Goal: Task Accomplishment & Management: Manage account settings

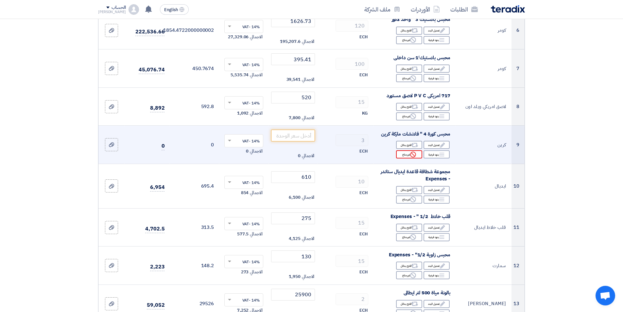
scroll to position [327, 0]
click at [404, 154] on div "Reject غير متاح" at bounding box center [409, 154] width 26 height 8
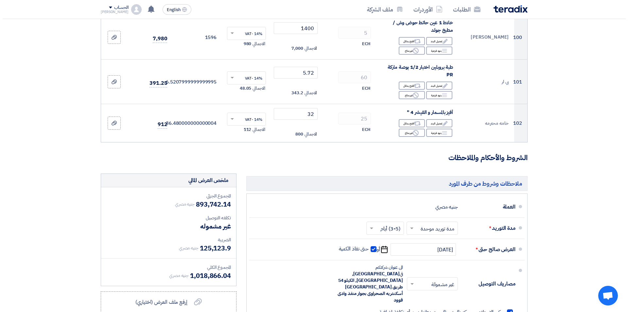
scroll to position [4376, 0]
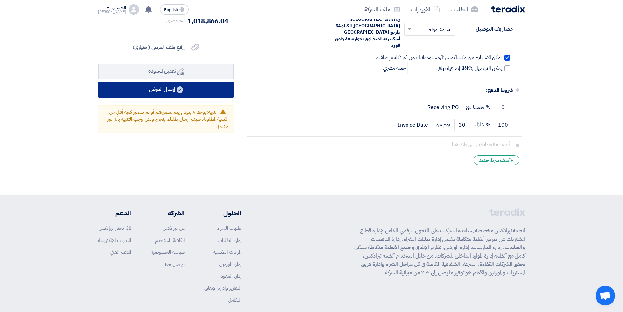
click at [153, 82] on button "إرسال العرض" at bounding box center [166, 90] width 136 height 16
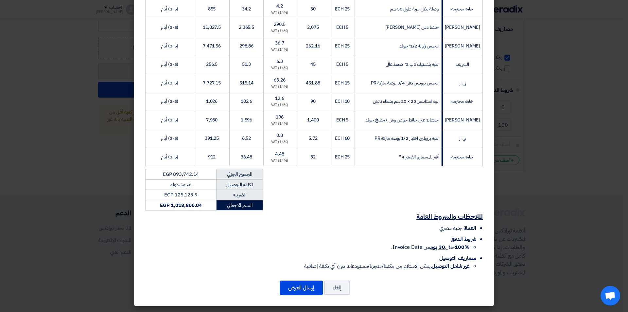
scroll to position [2065, 0]
click at [288, 286] on button "إرسال العرض" at bounding box center [301, 287] width 43 height 14
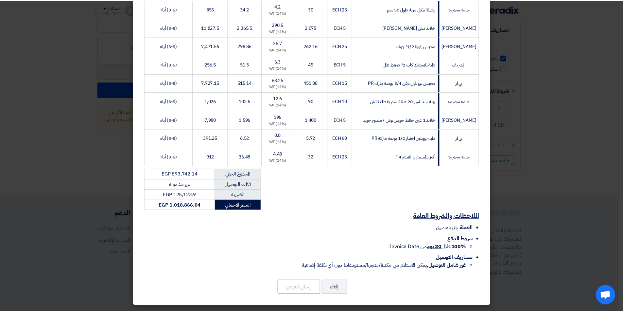
scroll to position [0, 0]
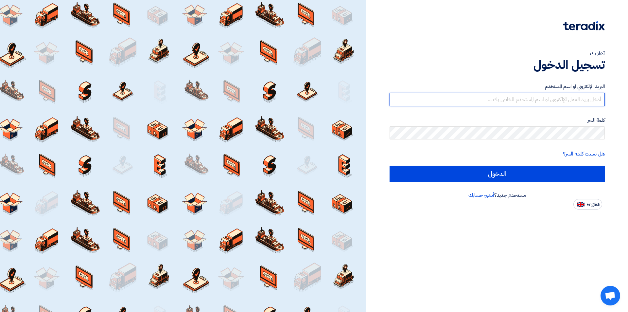
click at [467, 95] on input "text" at bounding box center [497, 99] width 215 height 13
type input "[EMAIL_ADDRESS][DOMAIN_NAME]"
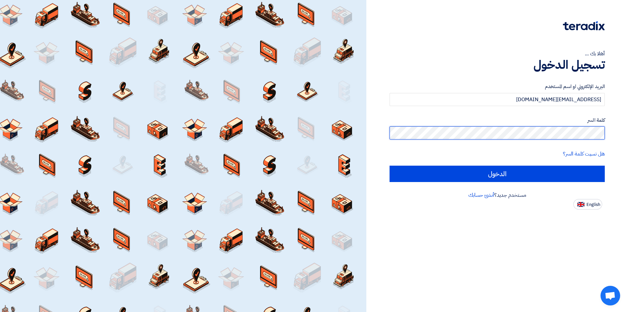
click at [390, 166] on input "الدخول" at bounding box center [497, 174] width 215 height 16
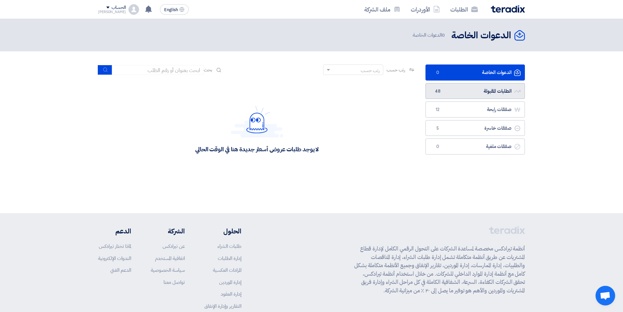
click at [466, 87] on link "الطلبات المقبولة الطلبات المقبولة 48" at bounding box center [475, 91] width 99 height 16
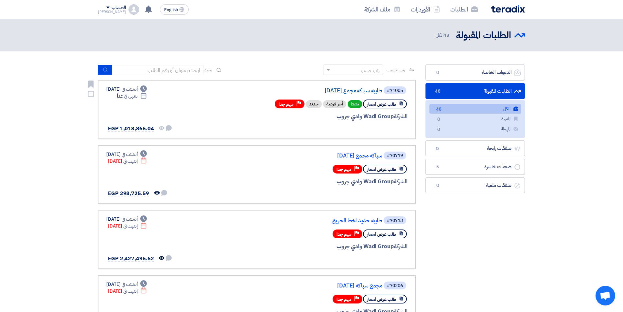
click at [342, 93] on link "طلبيه سباكه مجمع [DATE]" at bounding box center [317, 91] width 131 height 6
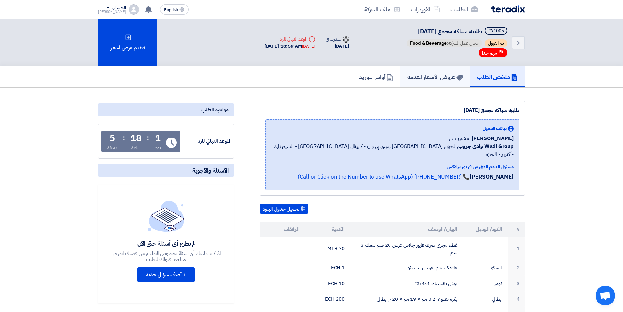
click at [423, 83] on link "عروض الأسعار المقدمة" at bounding box center [435, 76] width 70 height 21
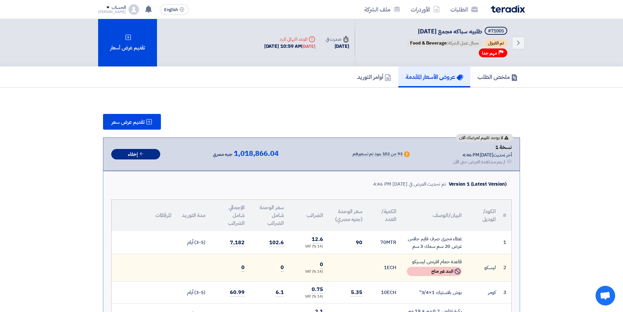
click at [140, 154] on icon at bounding box center [141, 153] width 5 height 5
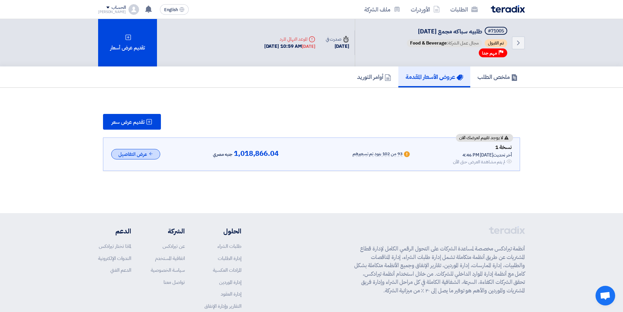
click at [140, 154] on button "عرض التفاصيل" at bounding box center [135, 154] width 49 height 11
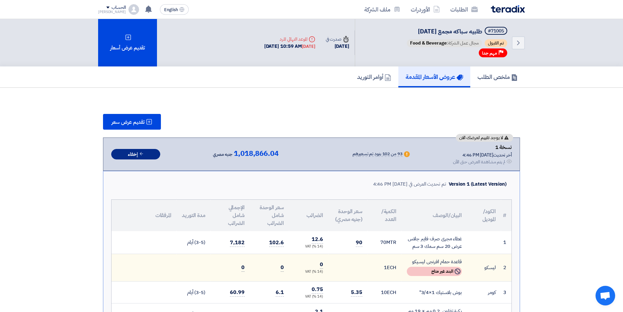
click at [156, 152] on button "إخفاء" at bounding box center [135, 154] width 49 height 11
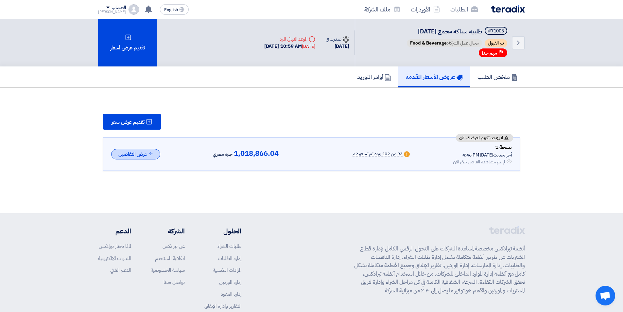
click at [156, 152] on button "عرض التفاصيل" at bounding box center [135, 154] width 49 height 11
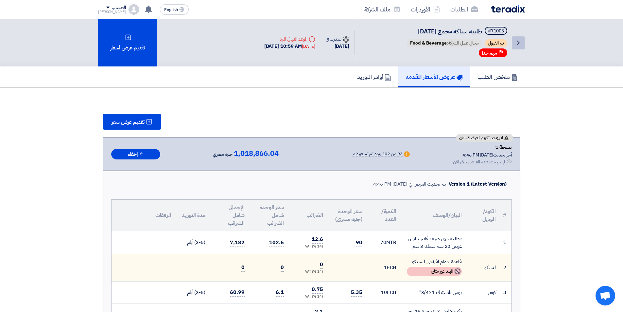
click at [520, 43] on icon "Back" at bounding box center [519, 43] width 8 height 8
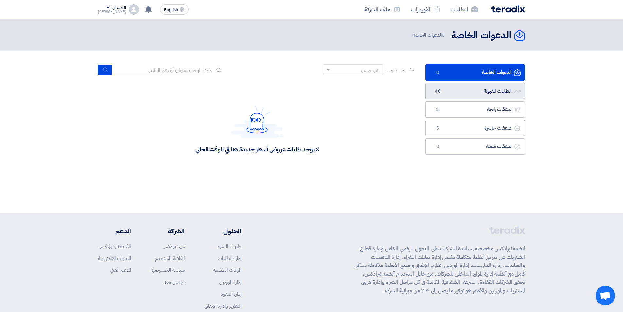
click at [448, 94] on link "الطلبات المقبولة الطلبات المقبولة 48" at bounding box center [475, 91] width 99 height 16
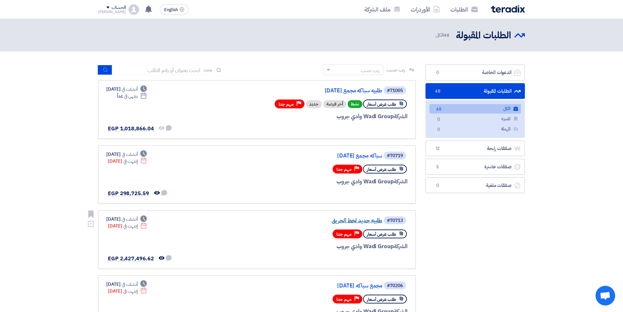
click at [358, 219] on link "طلبيه حديد لخط الحريق" at bounding box center [317, 221] width 131 height 6
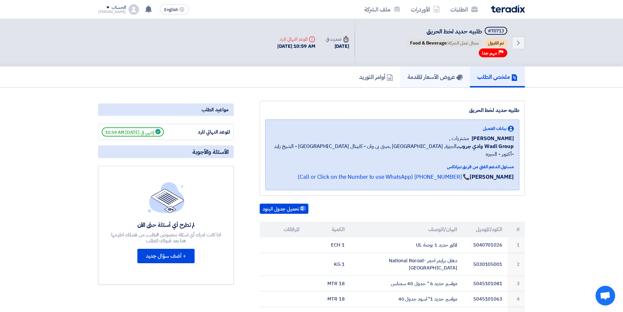
click at [415, 79] on h5 "عروض الأسعار المقدمة" at bounding box center [435, 77] width 55 height 8
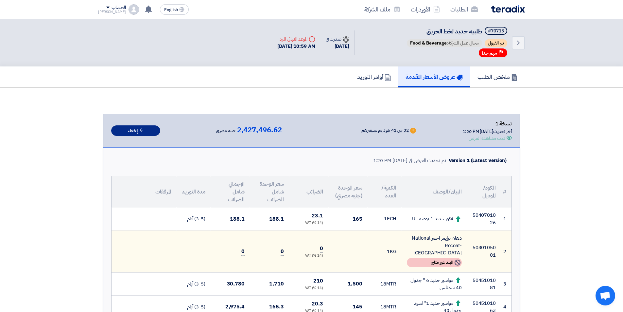
click at [144, 133] on button "إخفاء" at bounding box center [135, 130] width 49 height 11
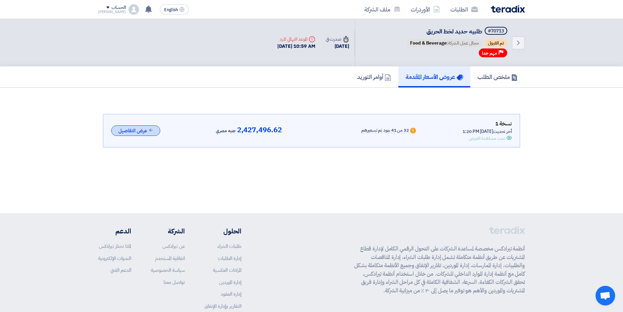
click at [144, 133] on button "عرض التفاصيل" at bounding box center [135, 130] width 49 height 11
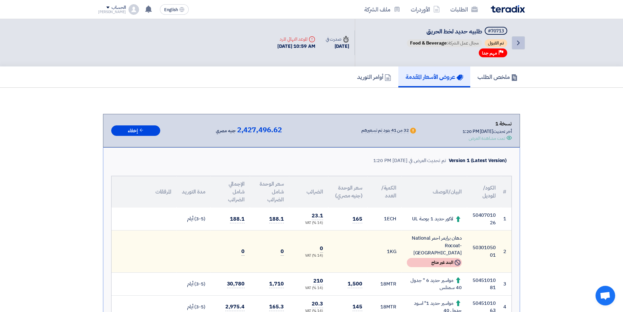
click at [518, 44] on icon "Back" at bounding box center [519, 43] width 8 height 8
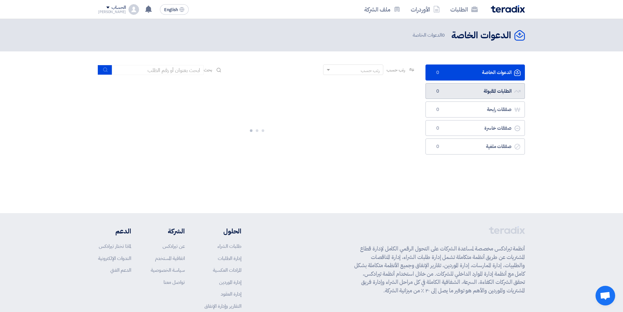
click at [483, 85] on link "الطلبات المقبولة الطلبات المقبولة 0" at bounding box center [475, 91] width 99 height 16
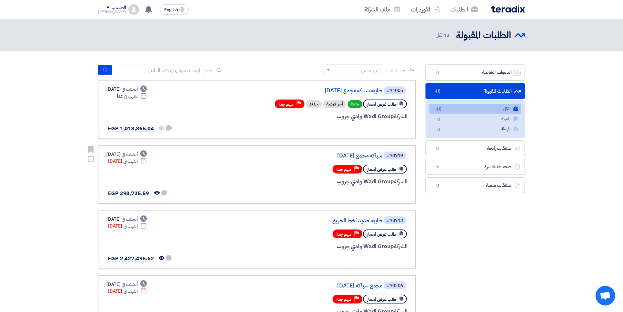
click at [357, 157] on link "سباكه مجمع 20/07/2025" at bounding box center [317, 156] width 131 height 6
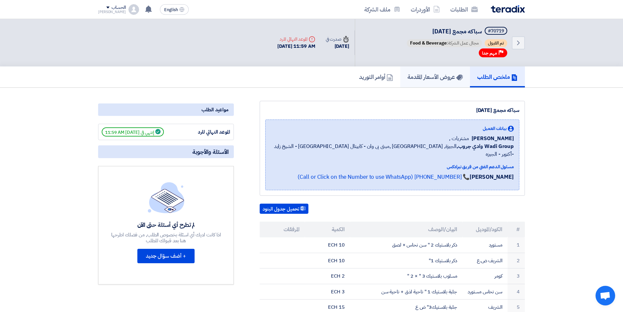
click at [422, 84] on link "عروض الأسعار المقدمة" at bounding box center [435, 76] width 70 height 21
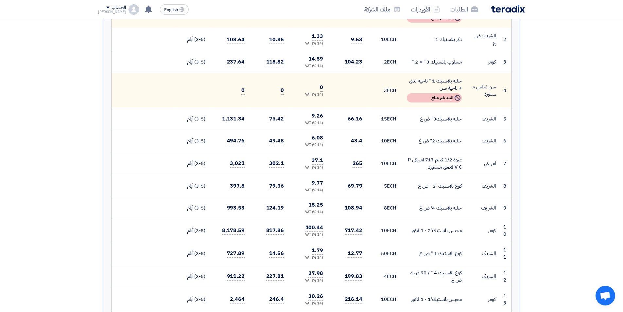
scroll to position [229, 0]
